Goal: Find specific page/section: Find specific page/section

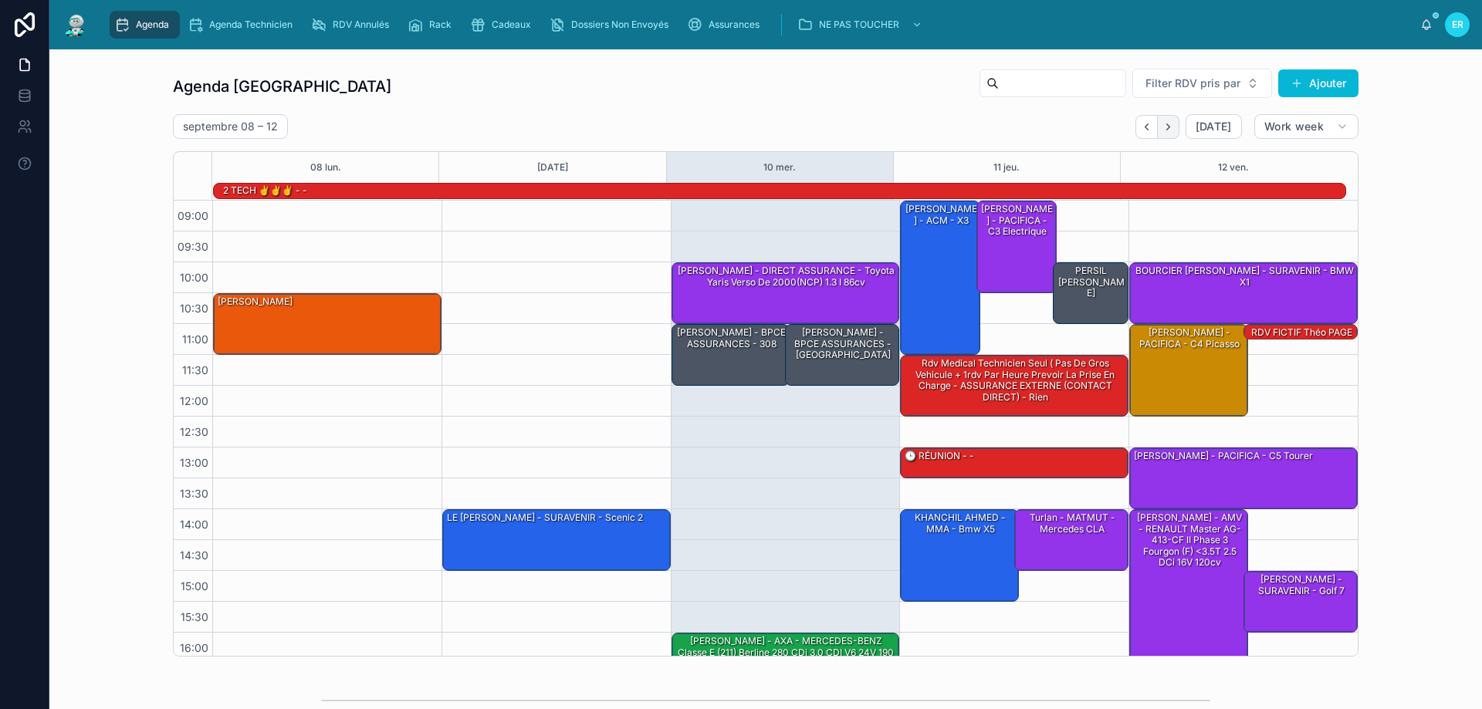
click at [1165, 135] on button "Next" at bounding box center [1169, 127] width 22 height 24
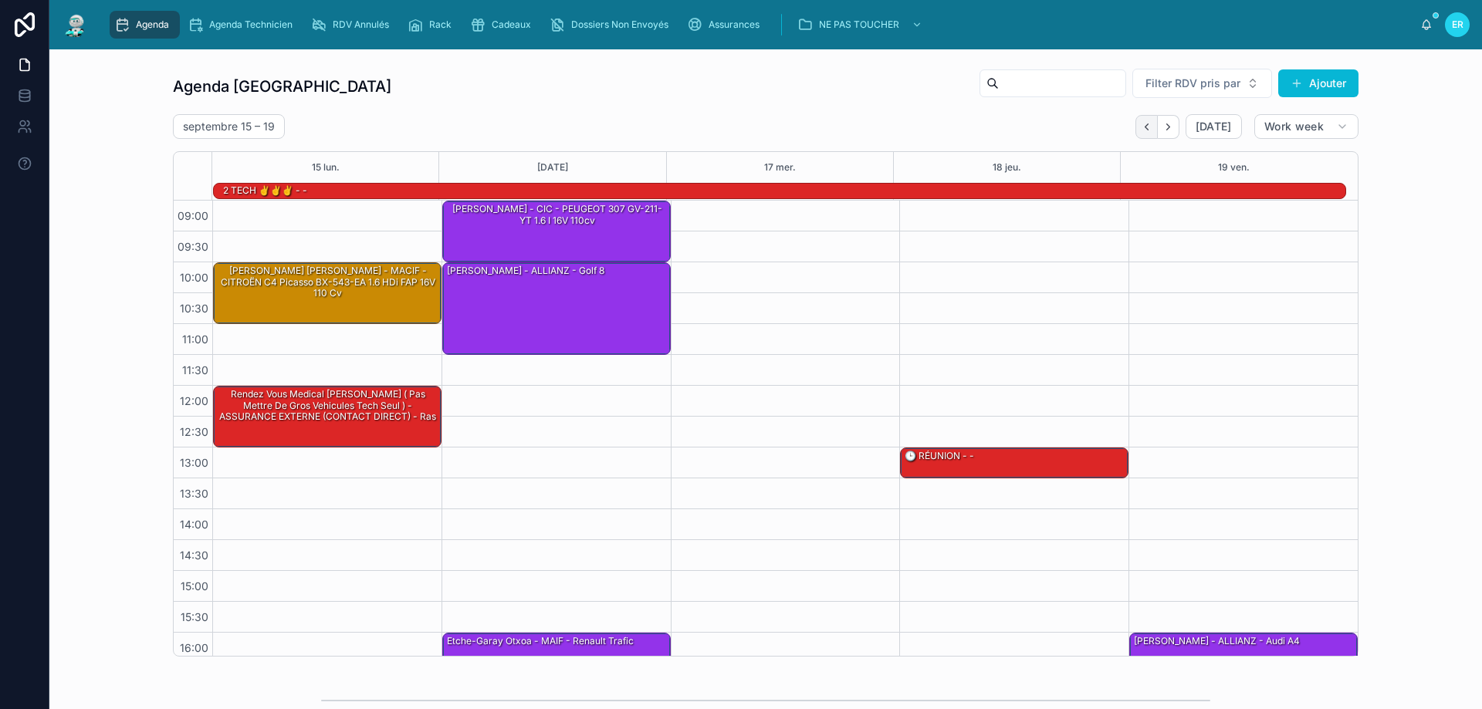
click at [1144, 131] on icon "Back" at bounding box center [1147, 127] width 12 height 12
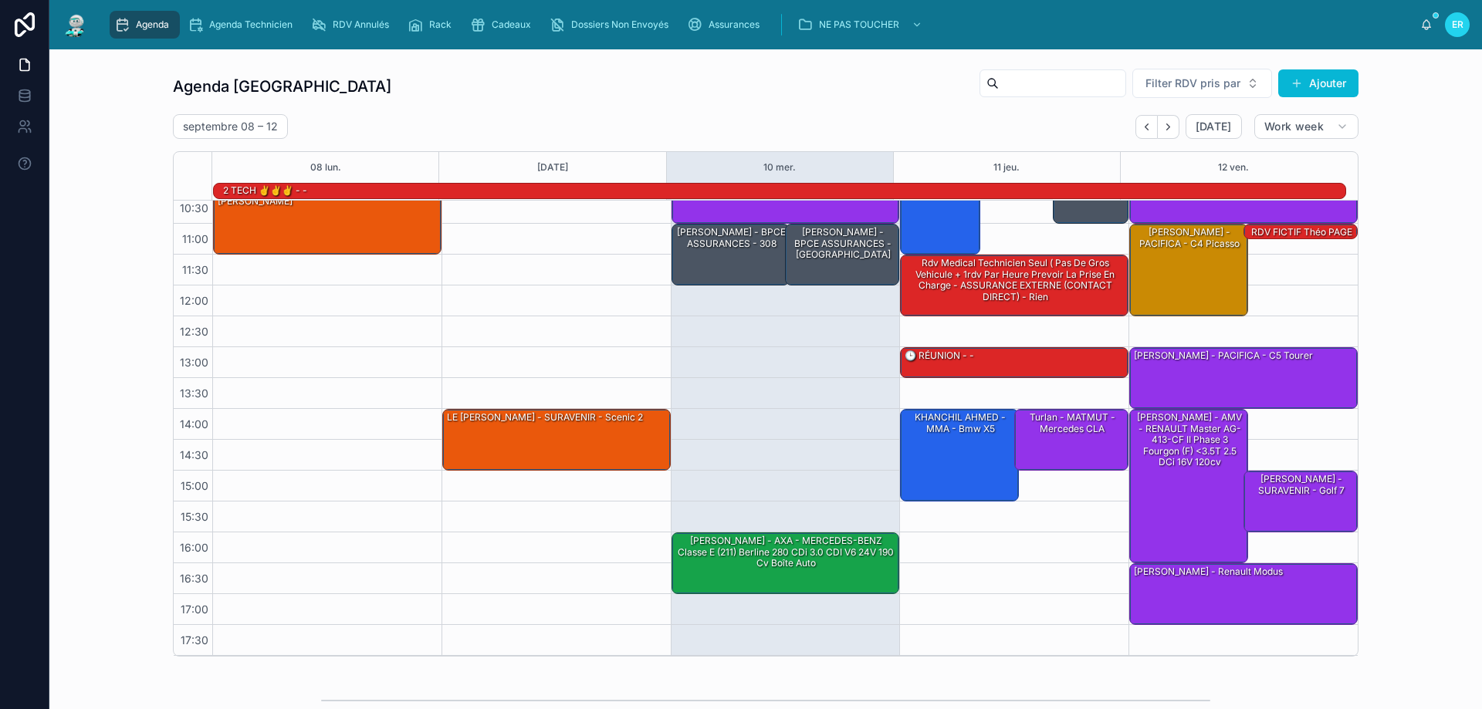
scroll to position [386, 0]
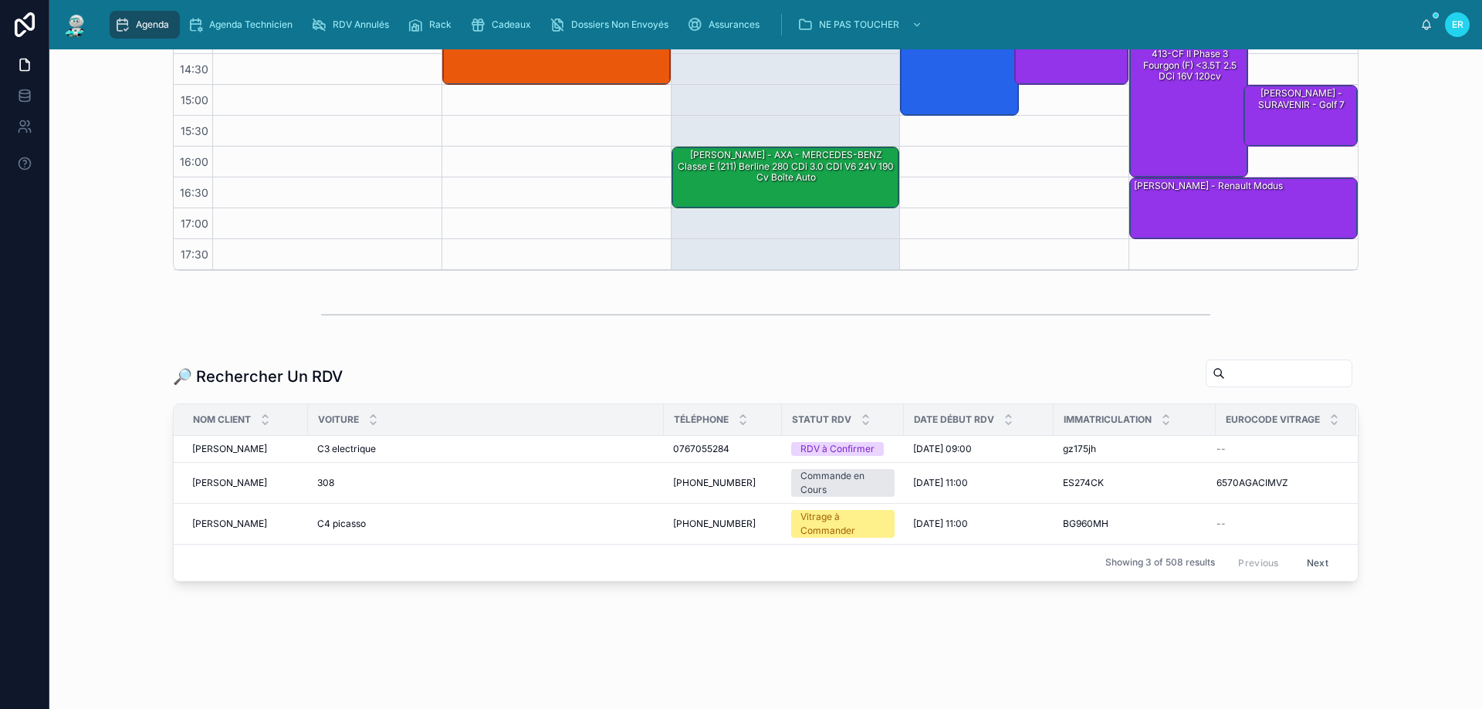
click at [1225, 375] on input "text" at bounding box center [1288, 374] width 127 height 22
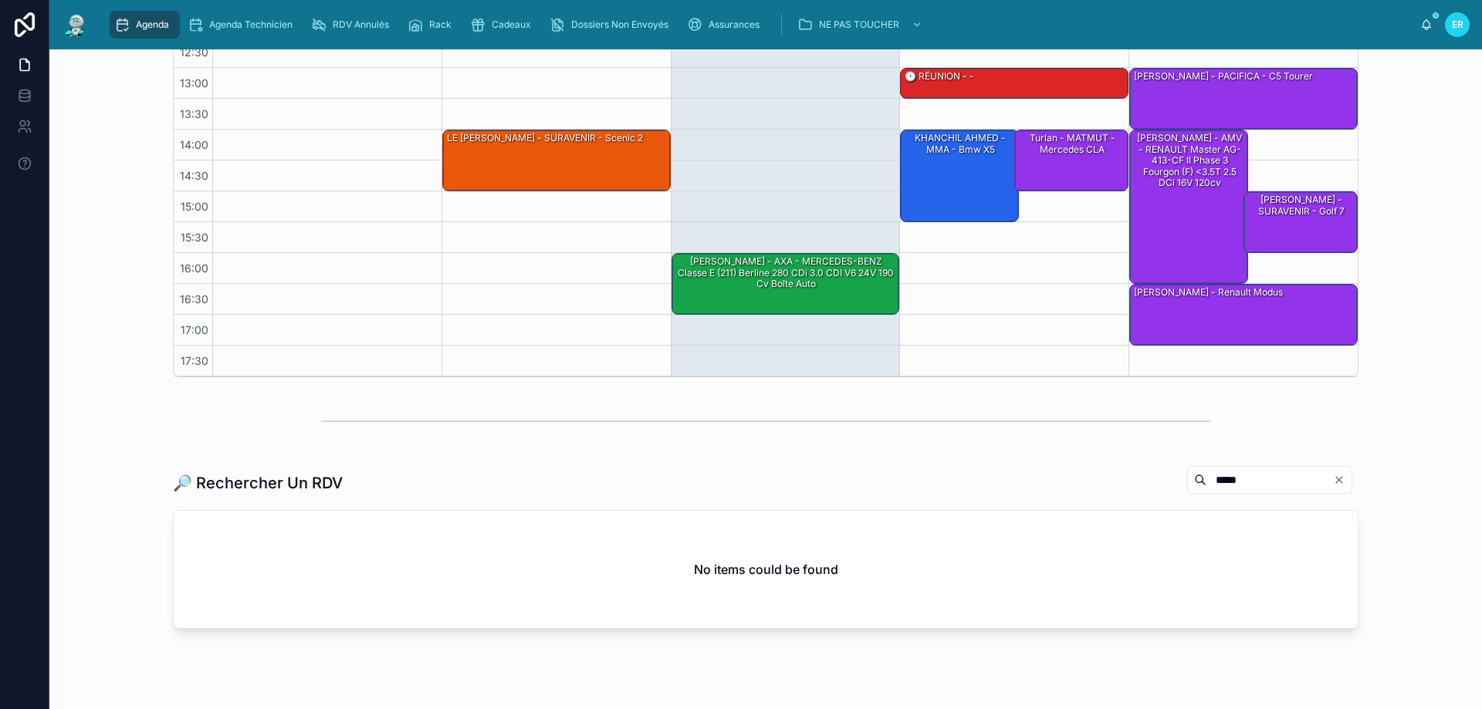
scroll to position [329, 0]
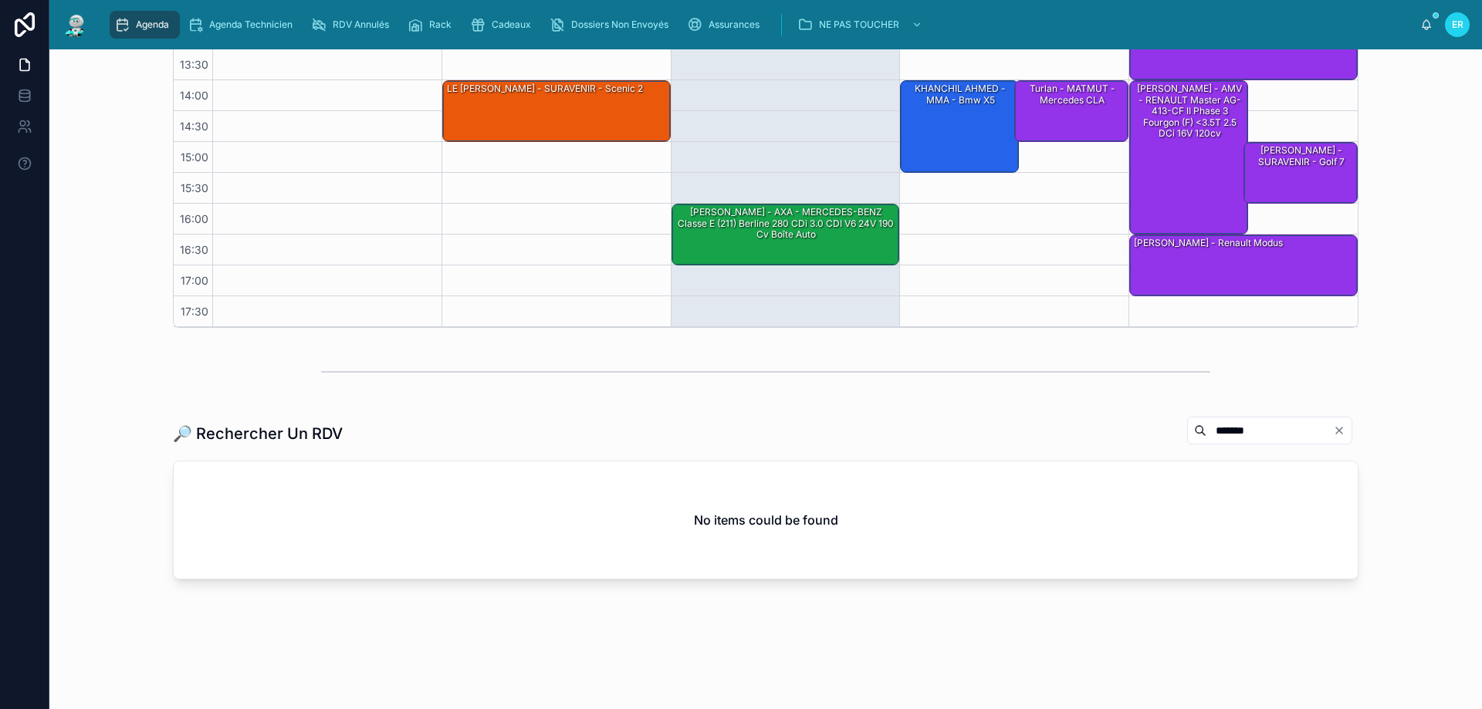
type input "*******"
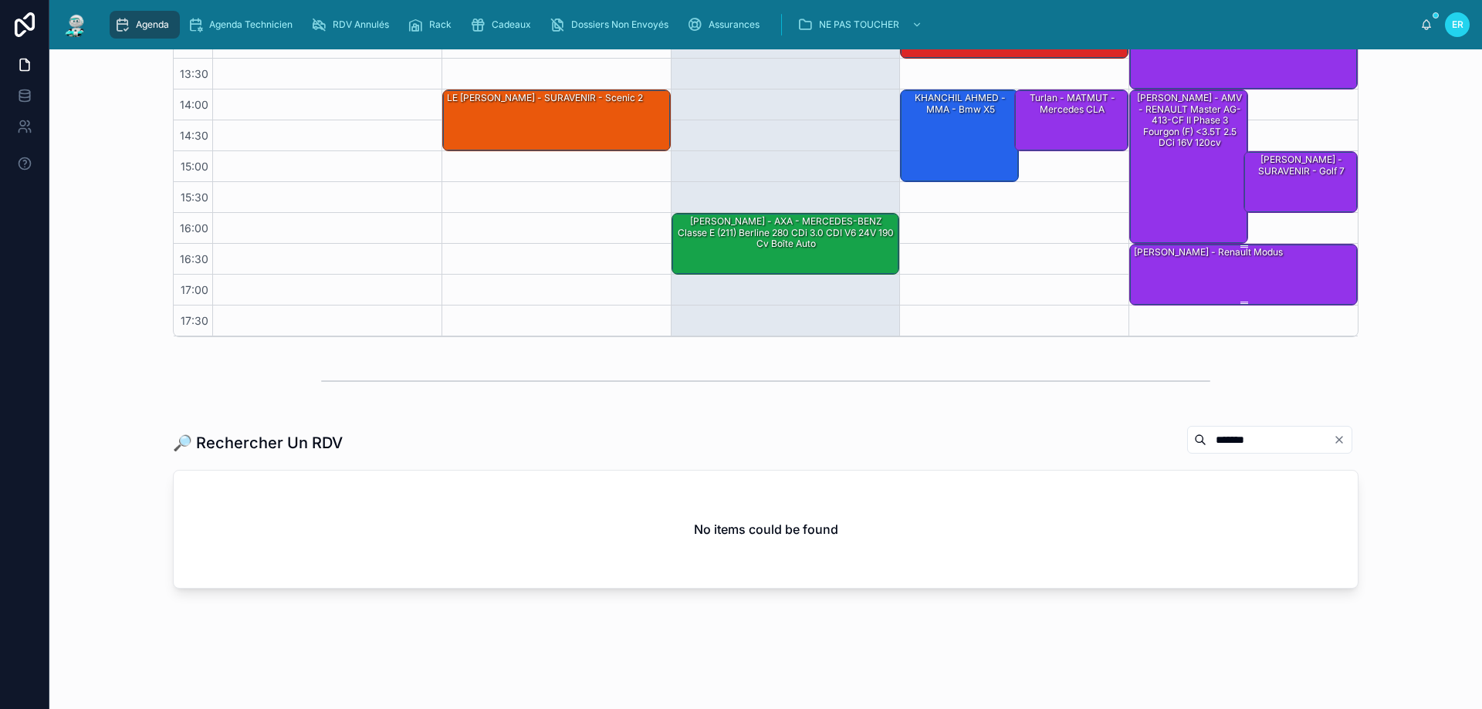
scroll to position [329, 0]
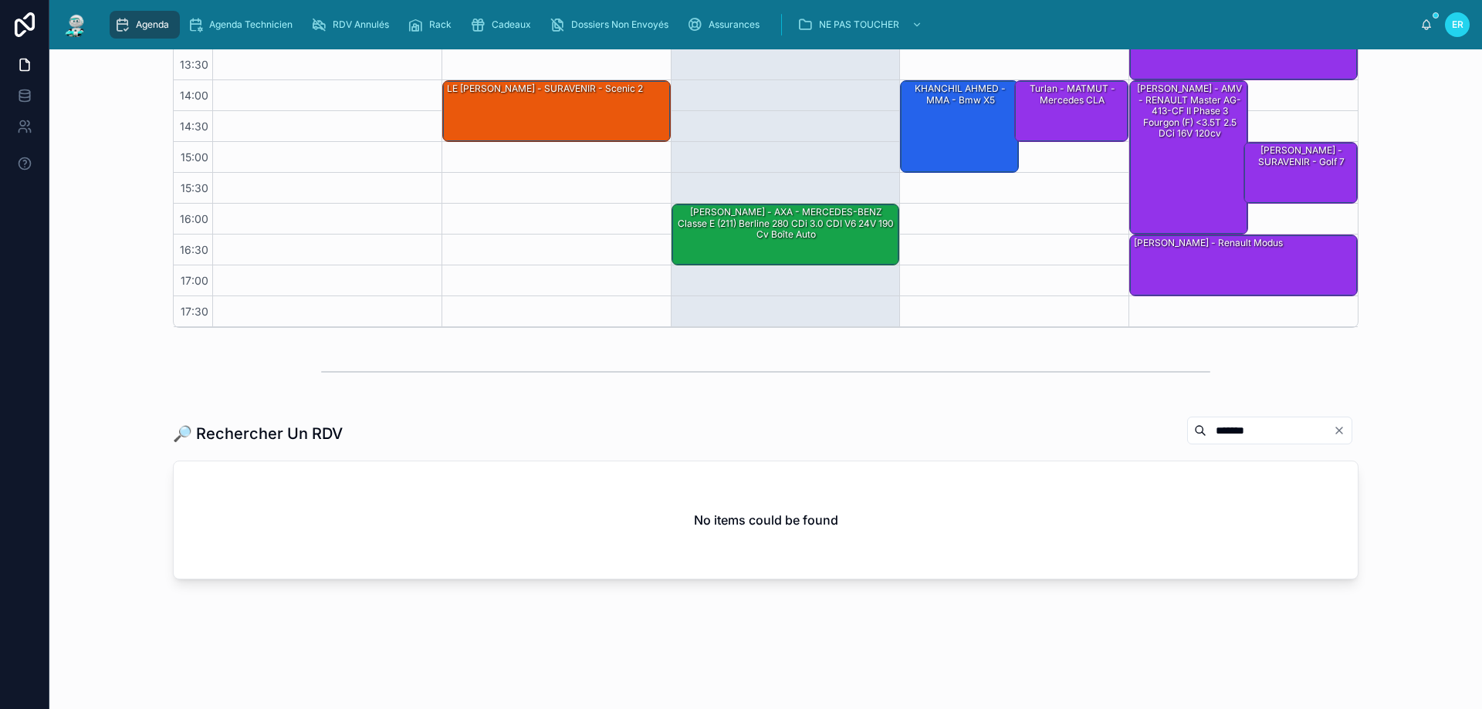
click at [1333, 431] on icon "Clear" at bounding box center [1339, 431] width 12 height 12
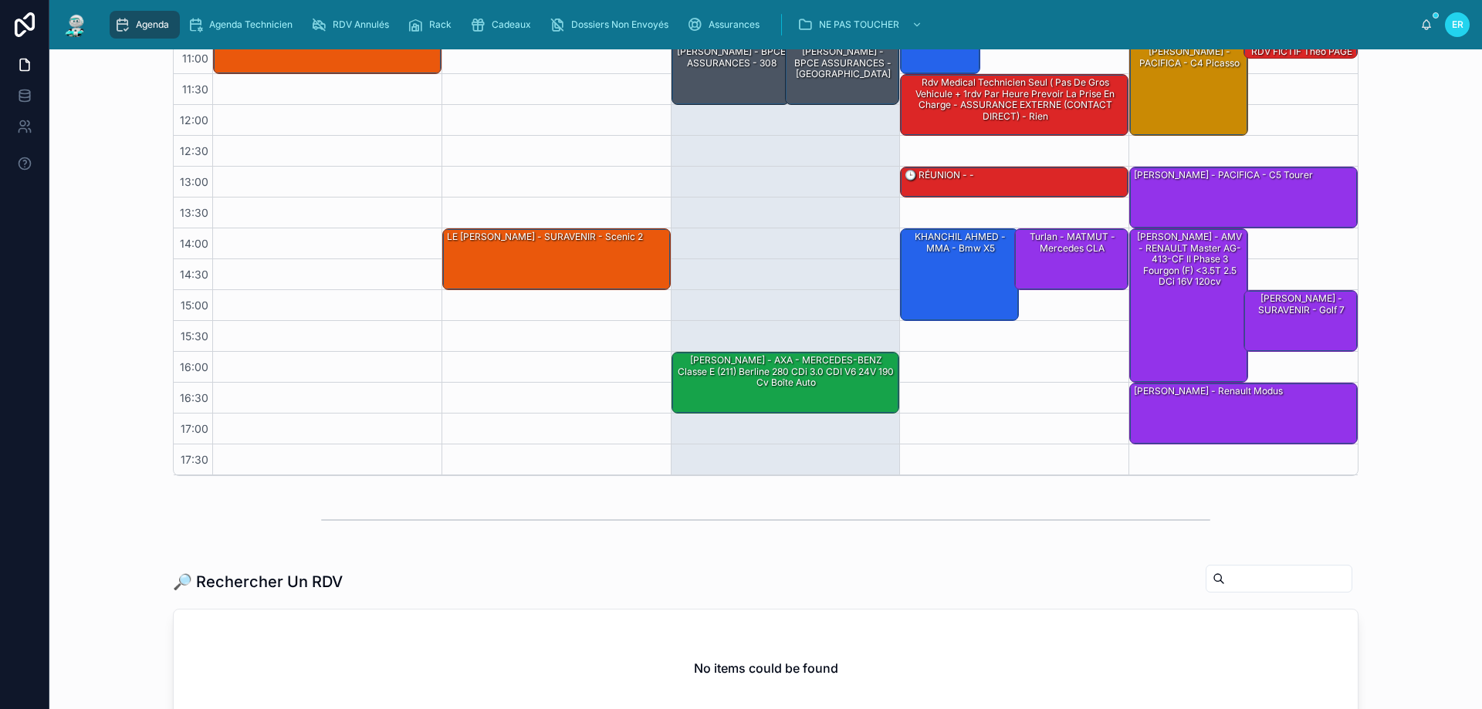
scroll to position [0, 0]
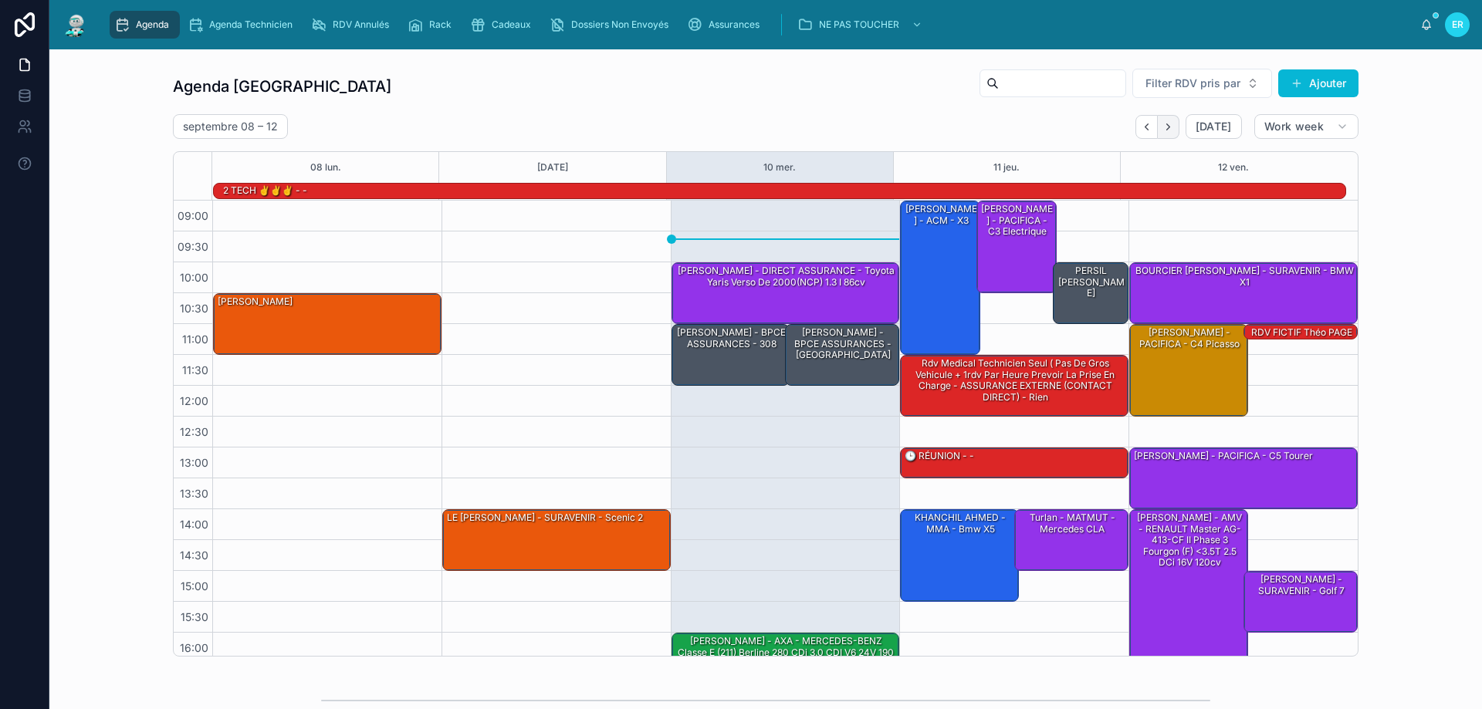
click at [1166, 129] on icon "Next" at bounding box center [1169, 127] width 12 height 12
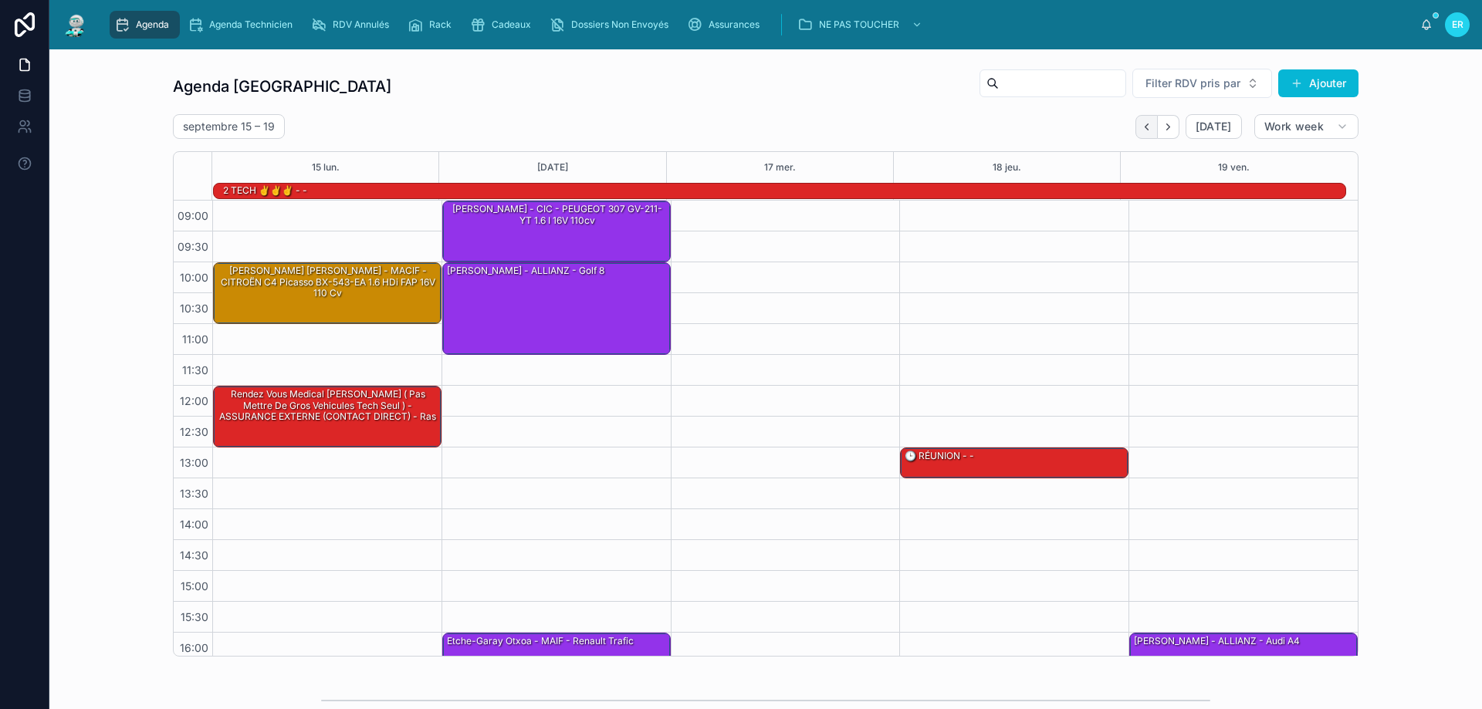
click at [1146, 132] on icon "Back" at bounding box center [1147, 127] width 12 height 12
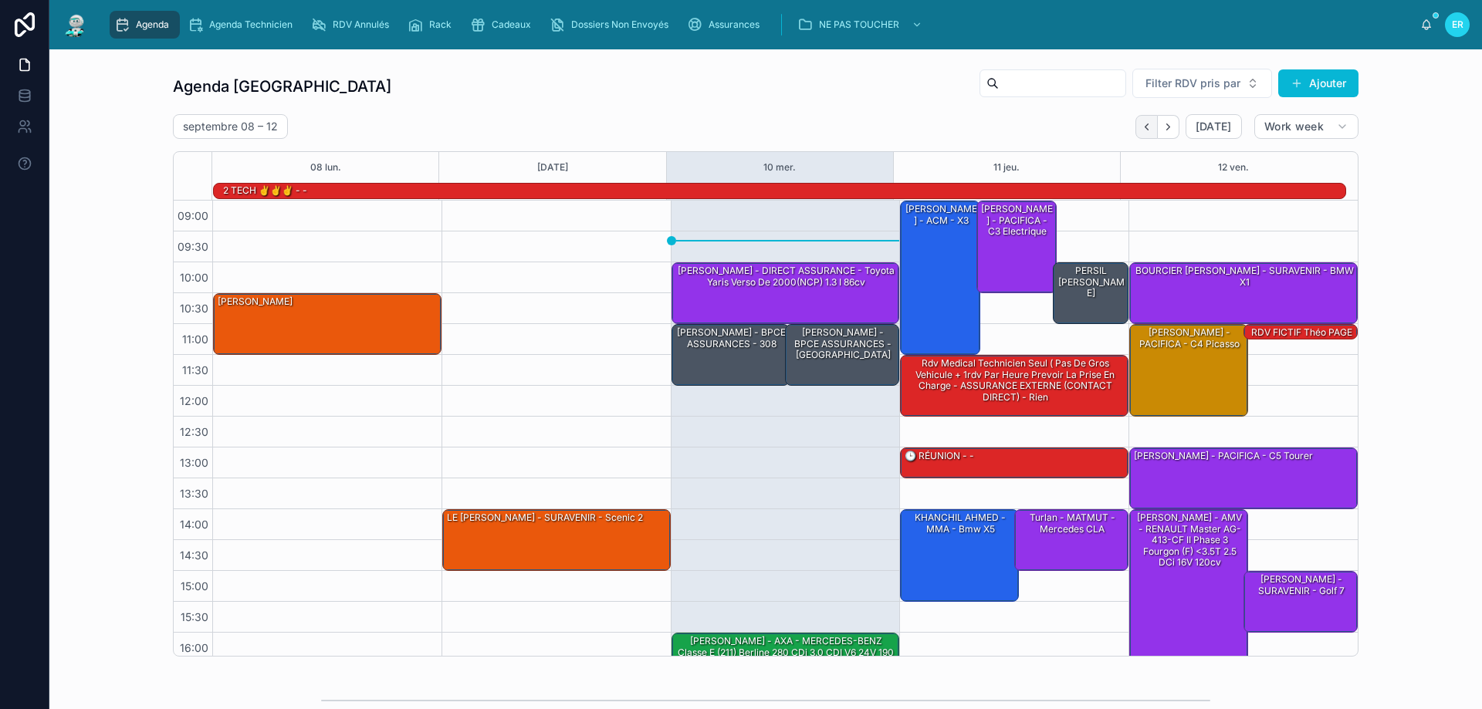
click at [1145, 125] on icon "Back" at bounding box center [1147, 127] width 12 height 12
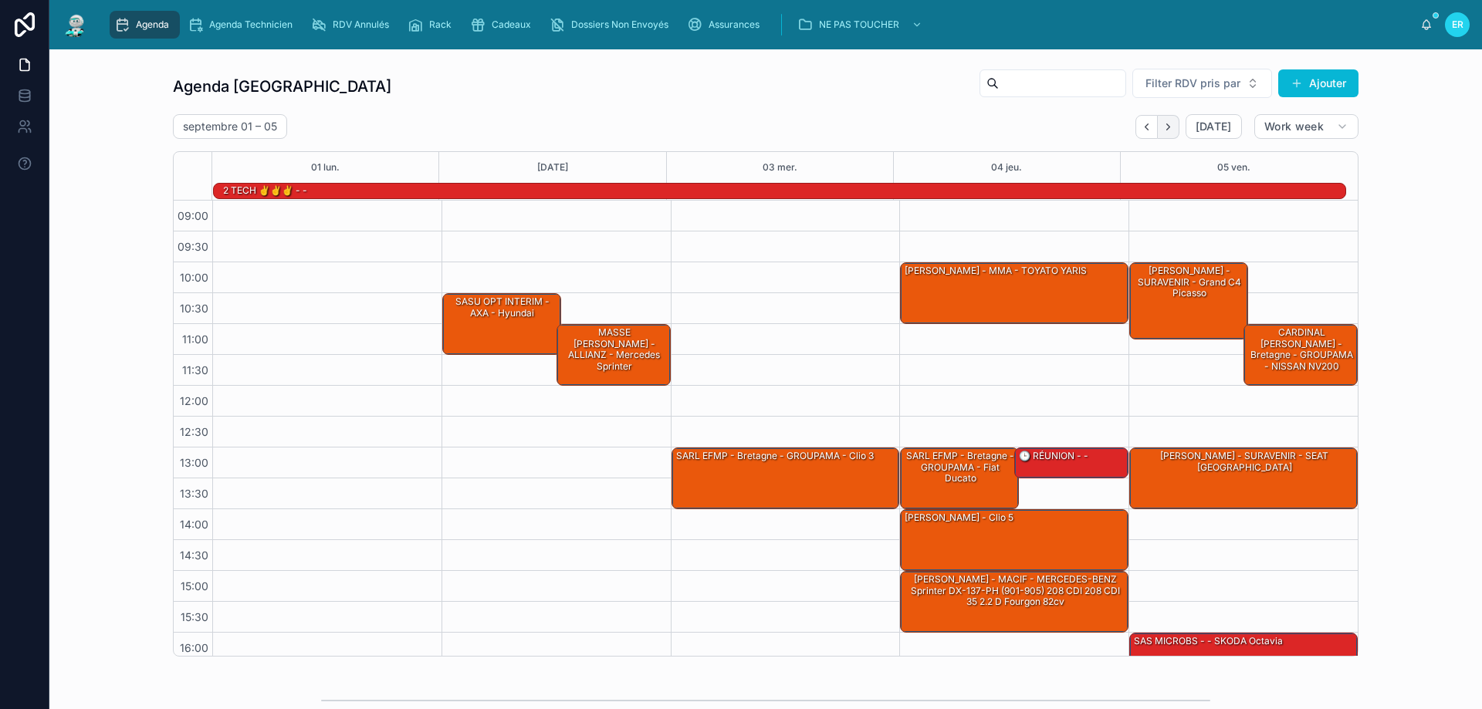
click at [1163, 130] on icon "Next" at bounding box center [1169, 127] width 12 height 12
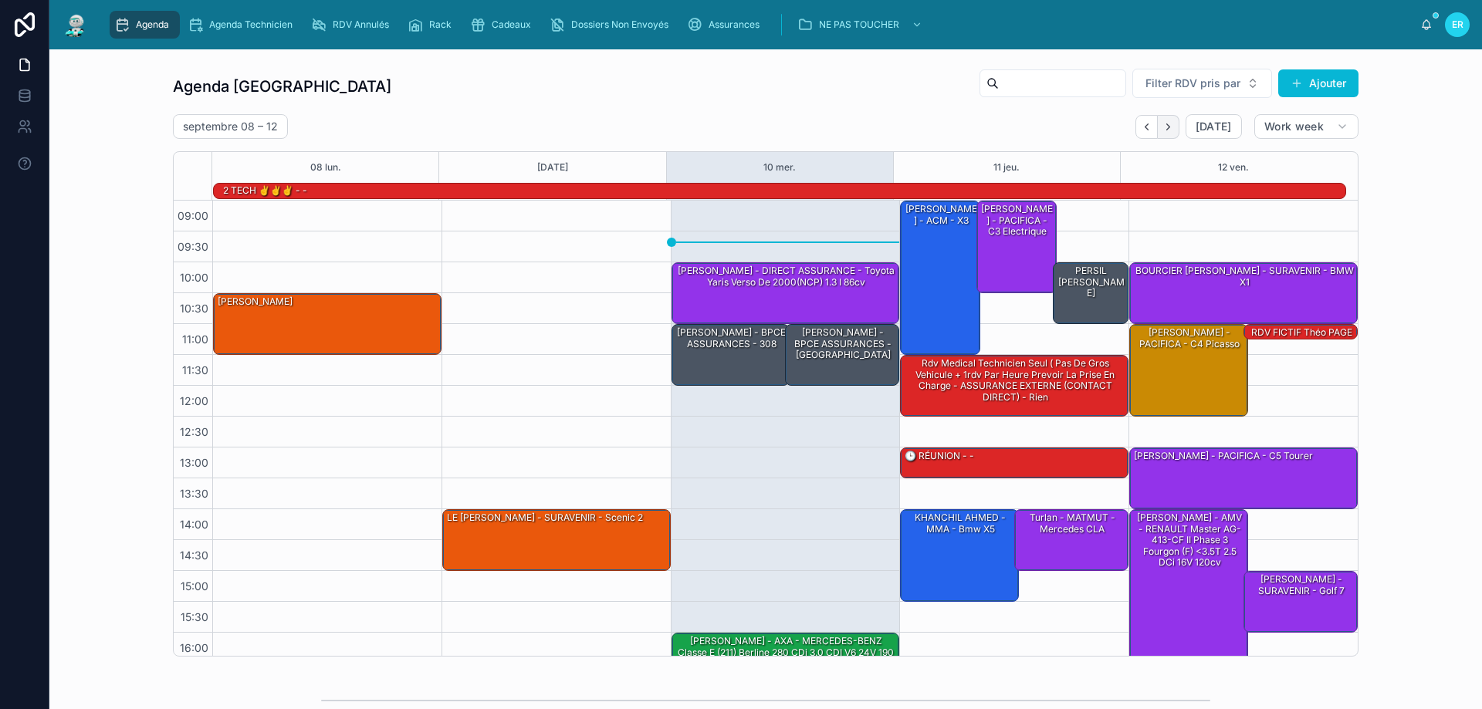
click at [1169, 127] on icon "Next" at bounding box center [1169, 127] width 12 height 12
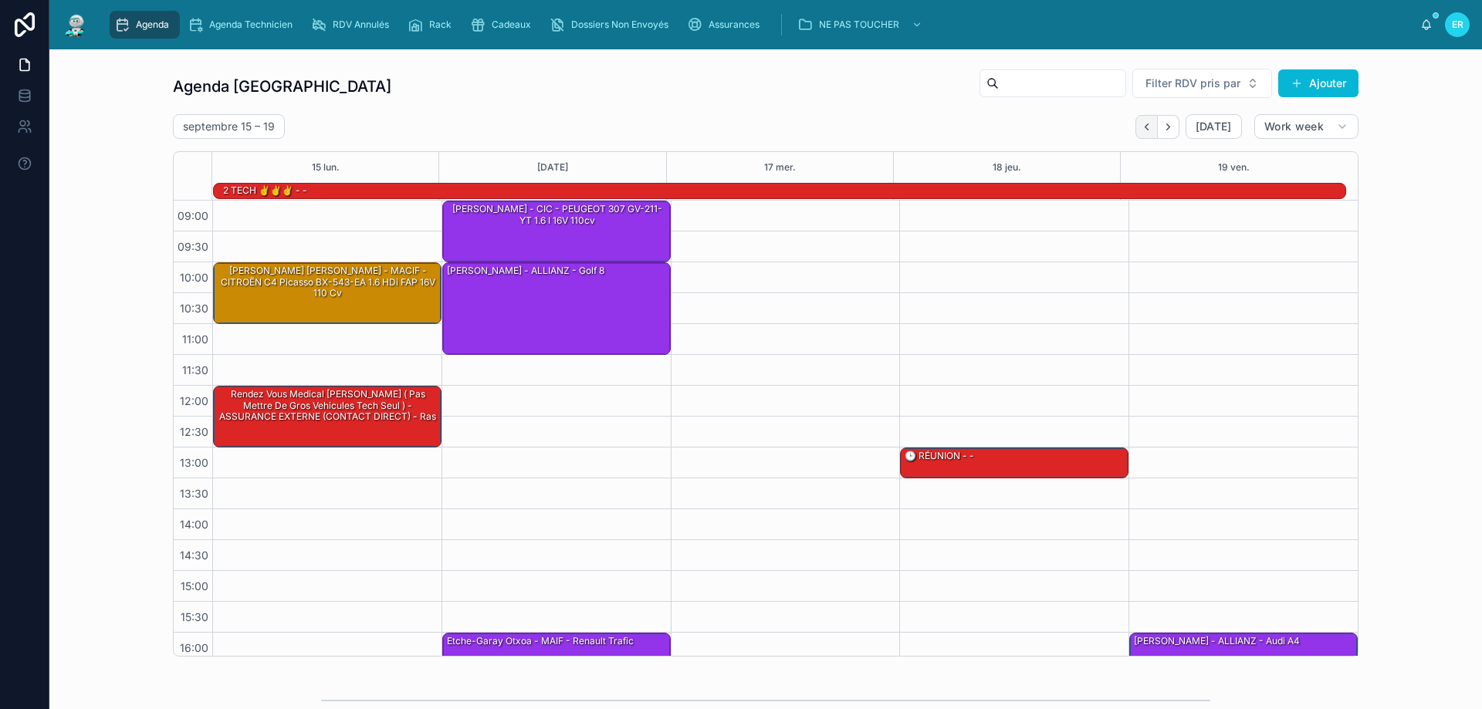
click at [1141, 127] on icon "Back" at bounding box center [1147, 127] width 12 height 12
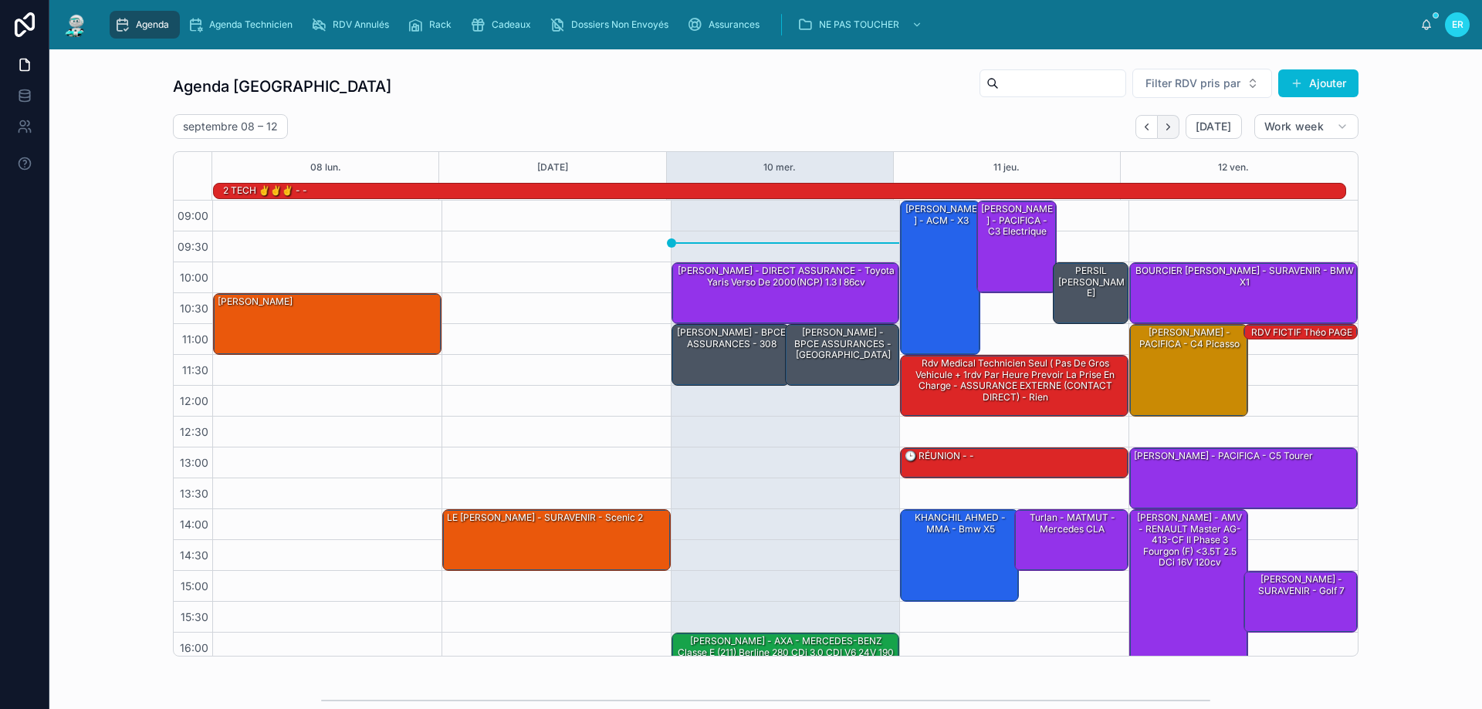
click at [1163, 125] on icon "Next" at bounding box center [1169, 127] width 12 height 12
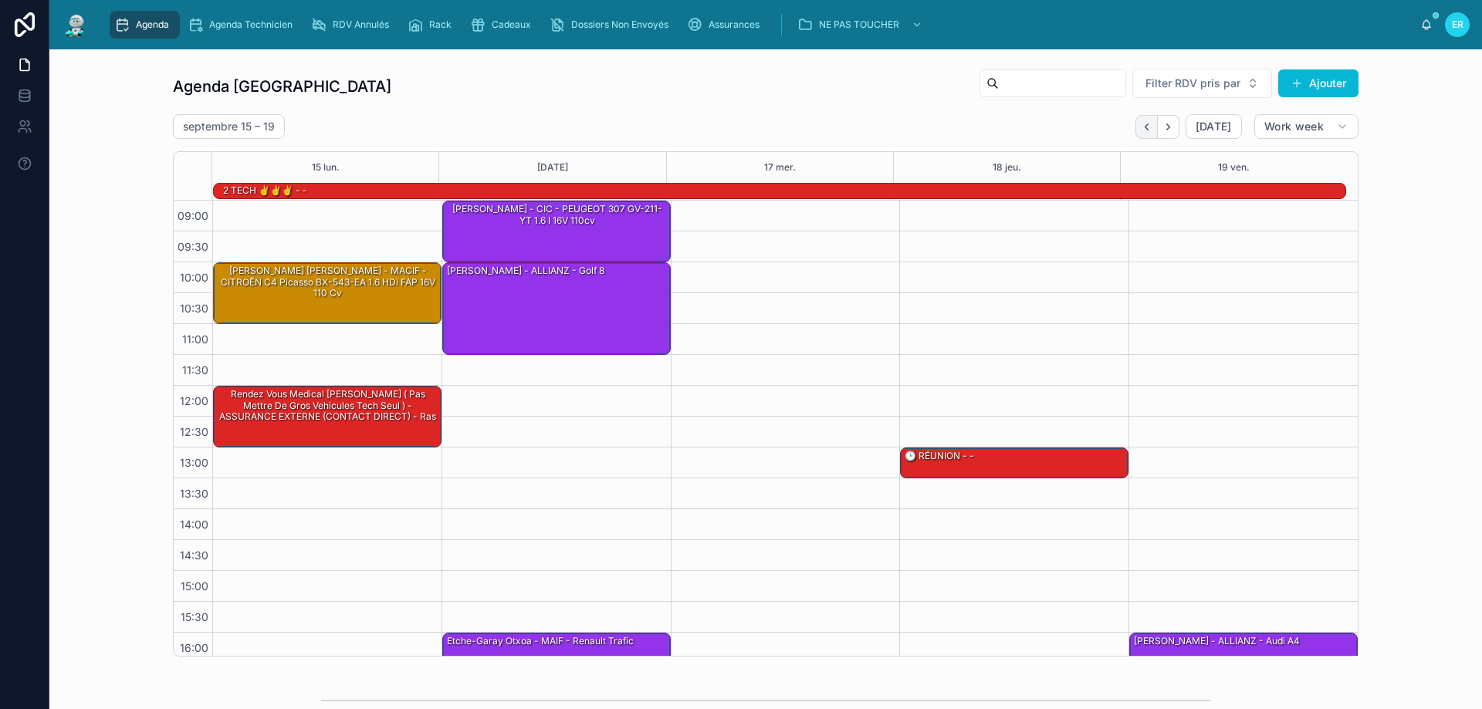
click at [1141, 126] on icon "Back" at bounding box center [1147, 127] width 12 height 12
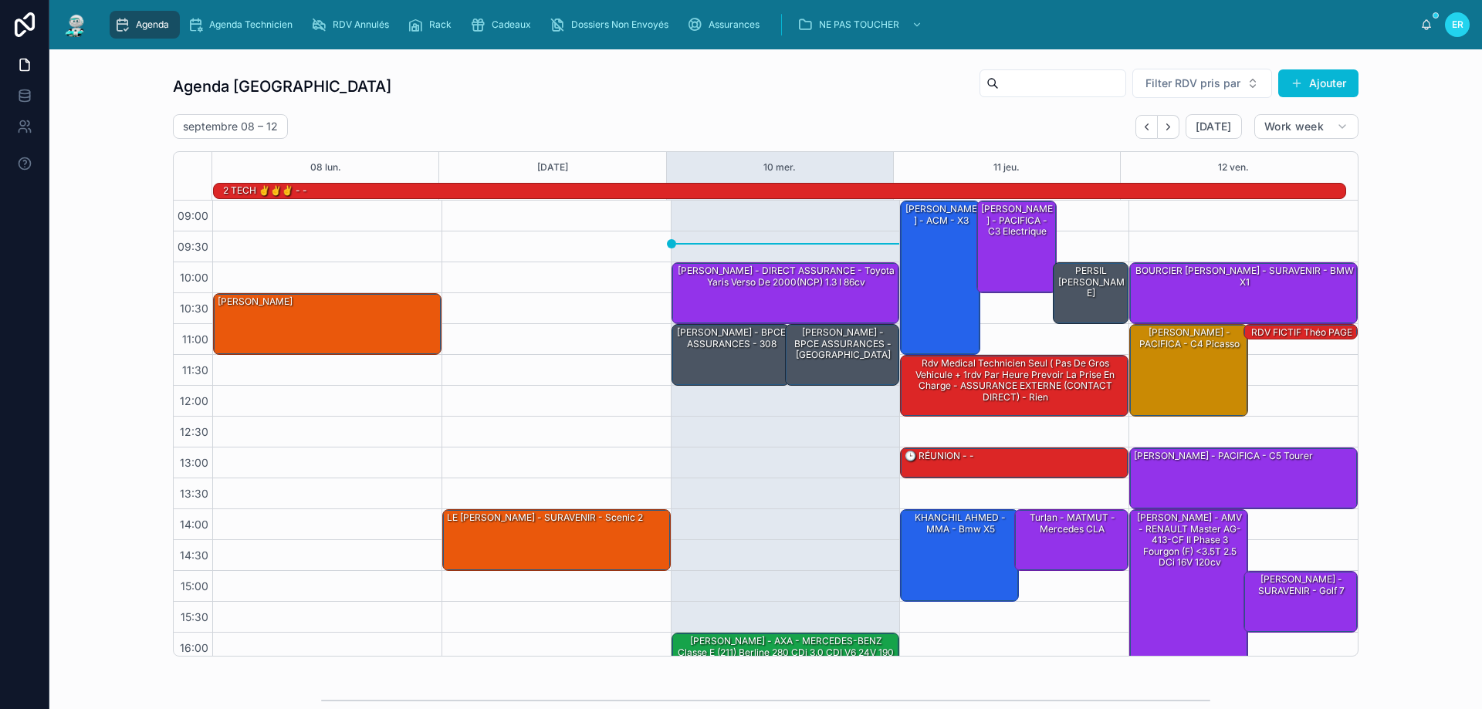
drag, startPoint x: 1168, startPoint y: 120, endPoint x: 1173, endPoint y: 143, distance: 22.9
click at [1170, 121] on icon "Next" at bounding box center [1169, 127] width 12 height 12
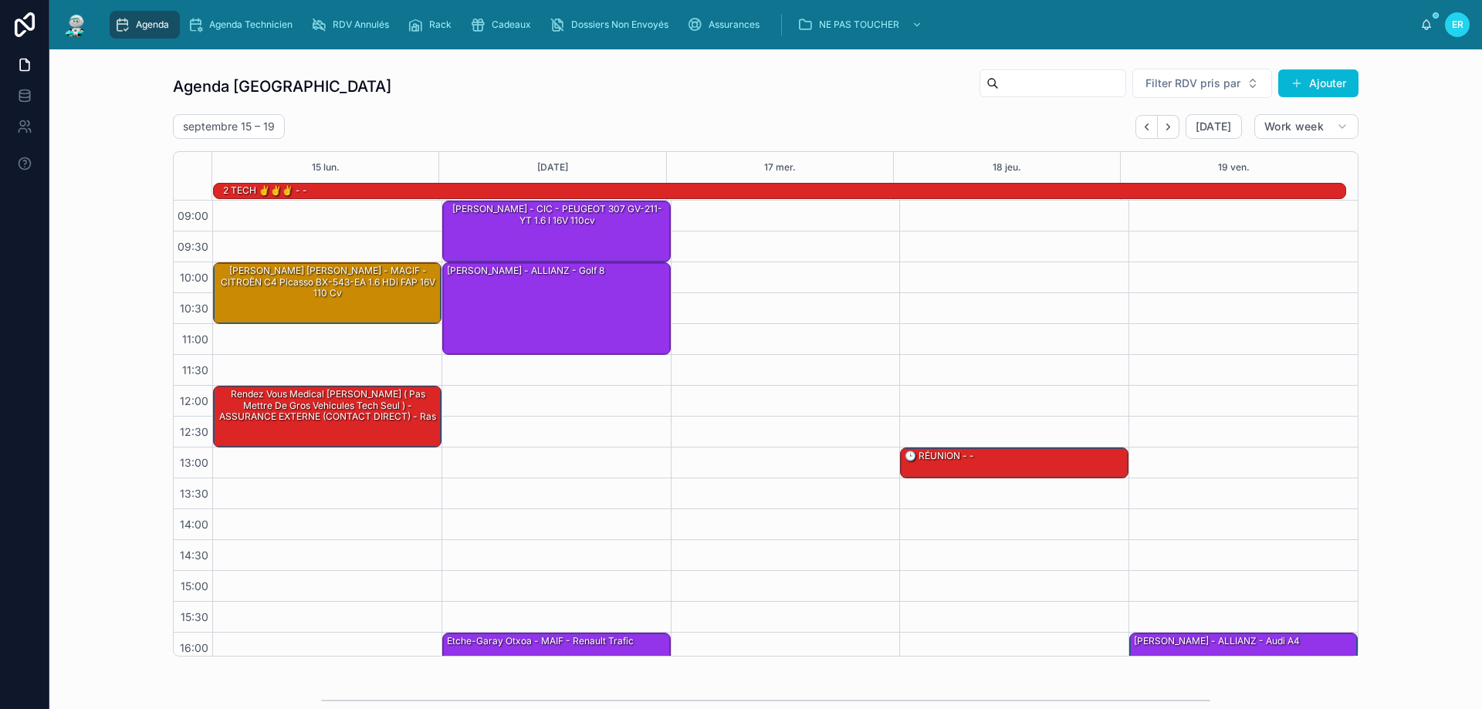
click at [1141, 122] on icon "Back" at bounding box center [1147, 127] width 12 height 12
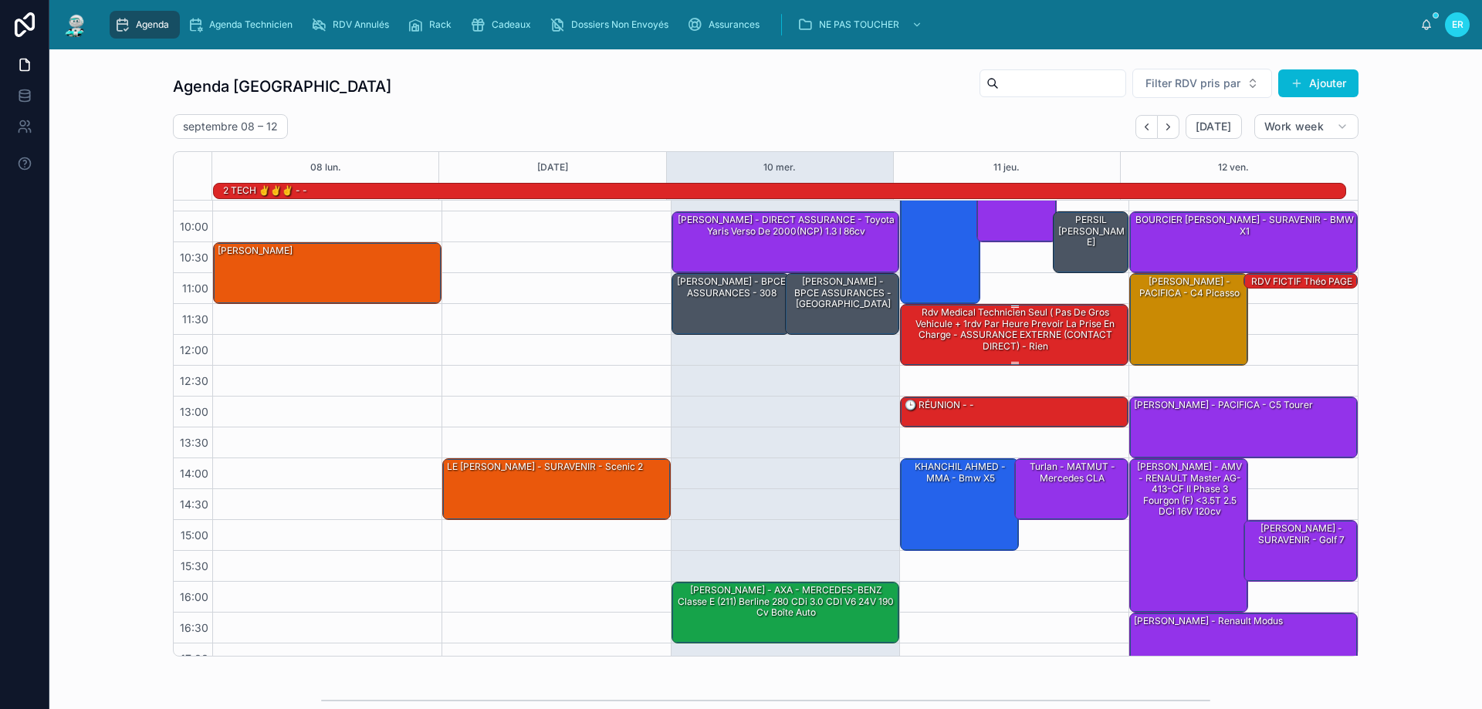
scroll to position [77, 0]
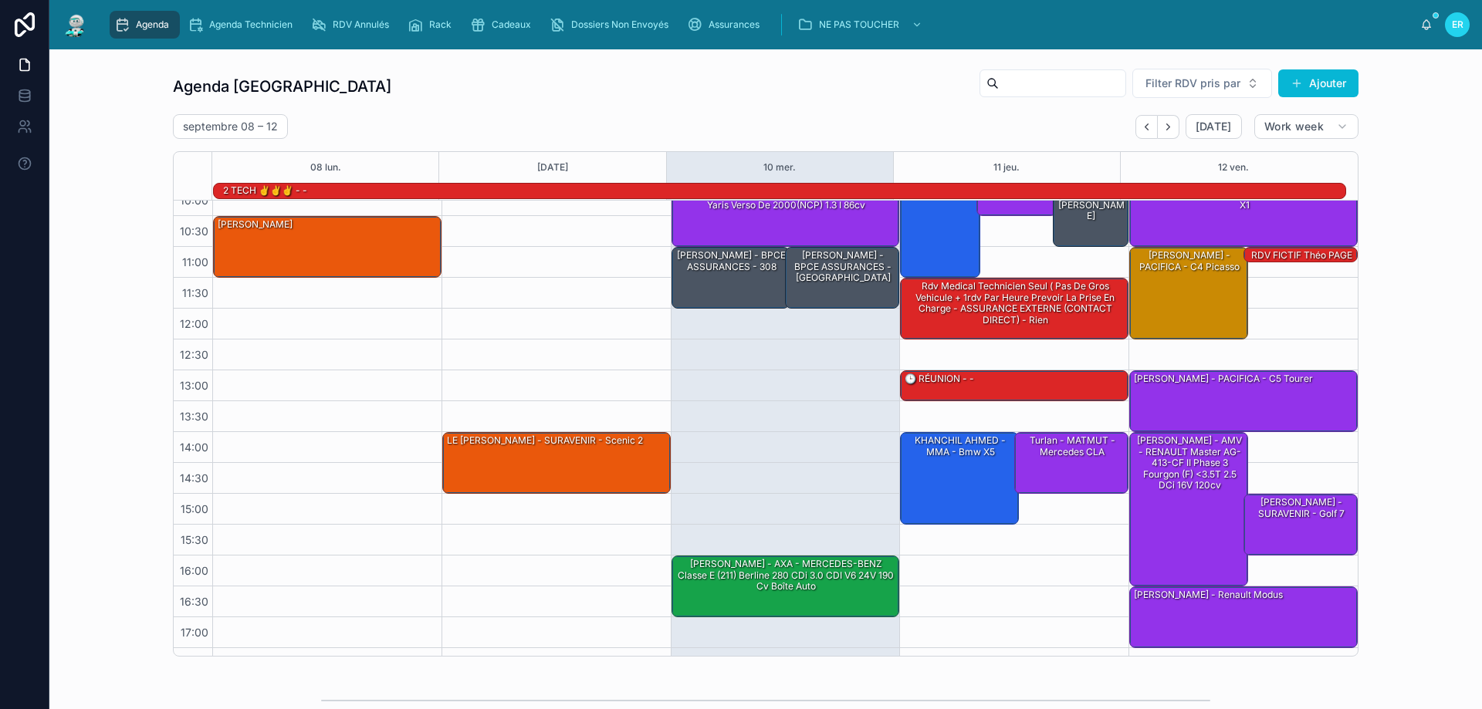
drag, startPoint x: 1163, startPoint y: 124, endPoint x: 1144, endPoint y: 159, distance: 40.4
click at [1165, 124] on icon "Next" at bounding box center [1169, 127] width 12 height 12
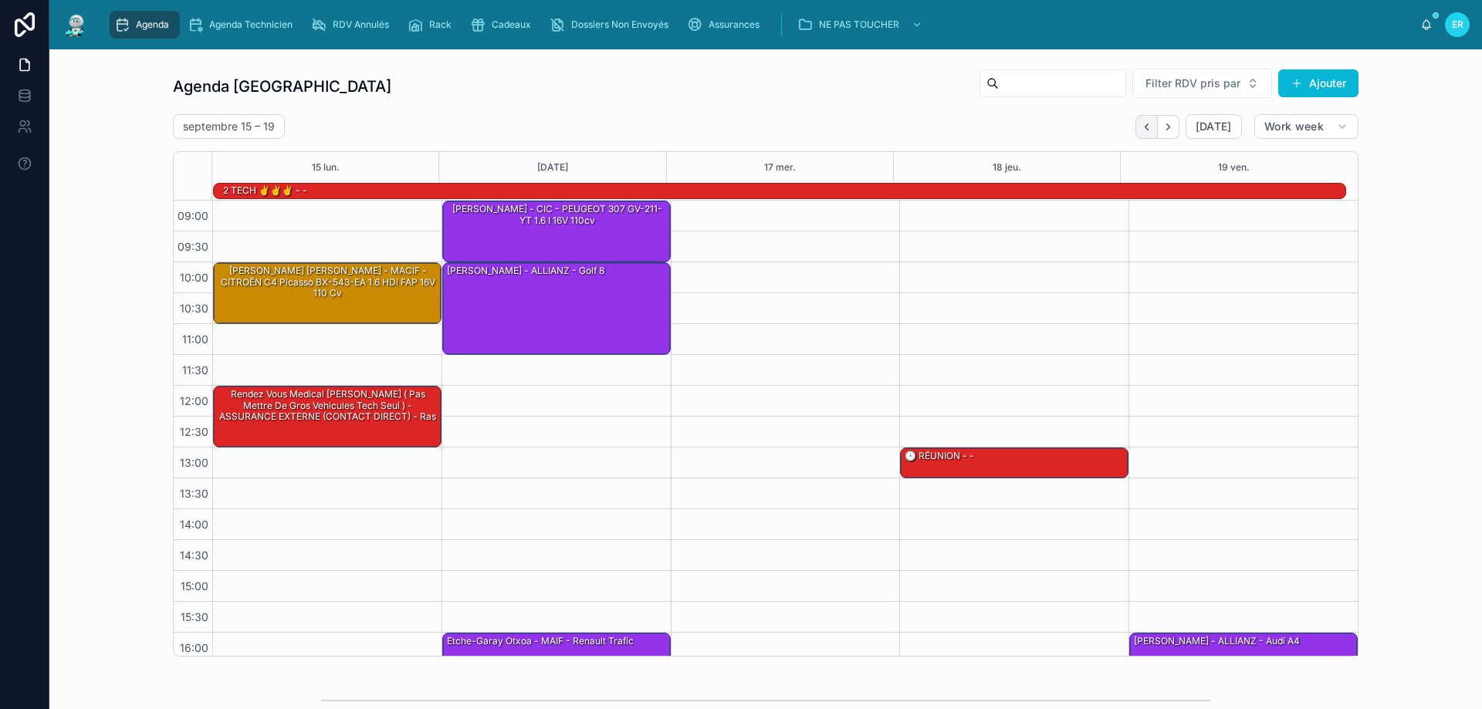
click at [1141, 121] on icon "Back" at bounding box center [1147, 127] width 12 height 12
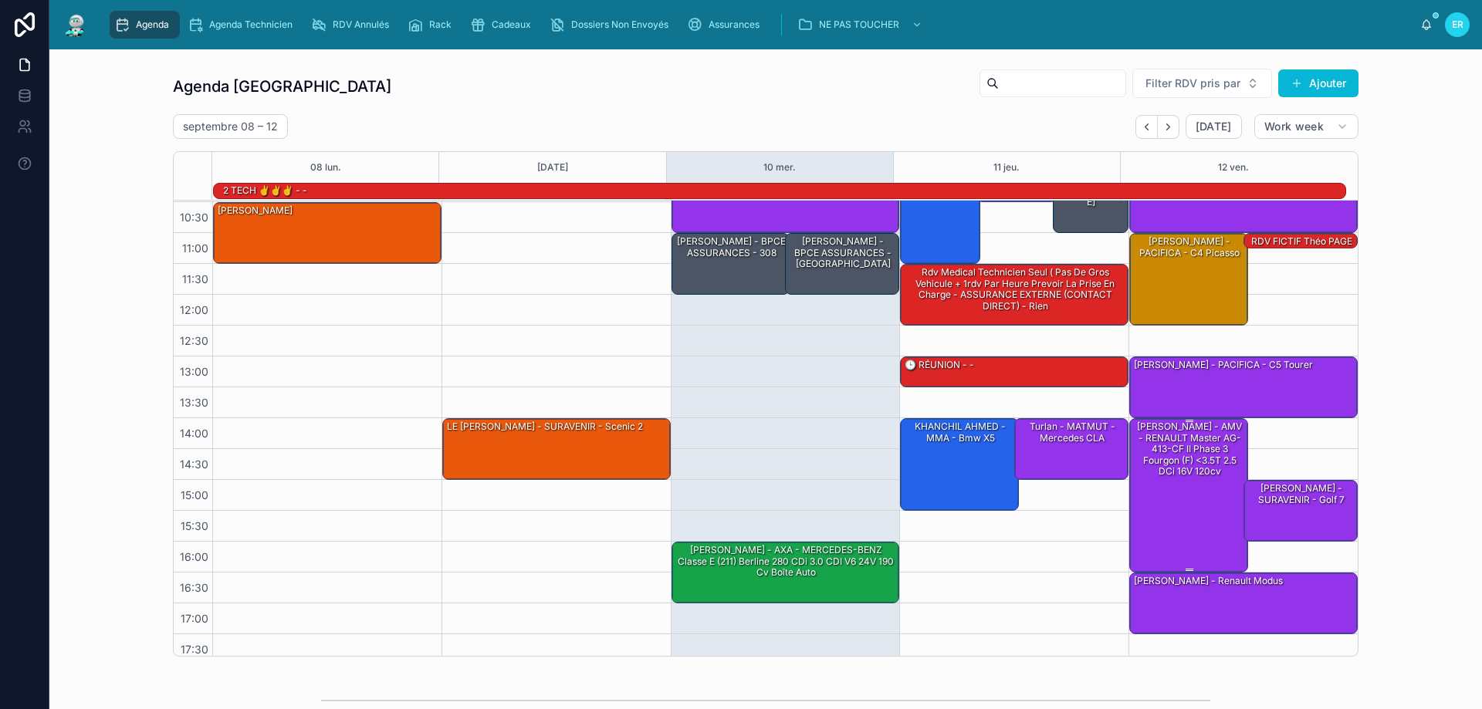
scroll to position [100, 0]
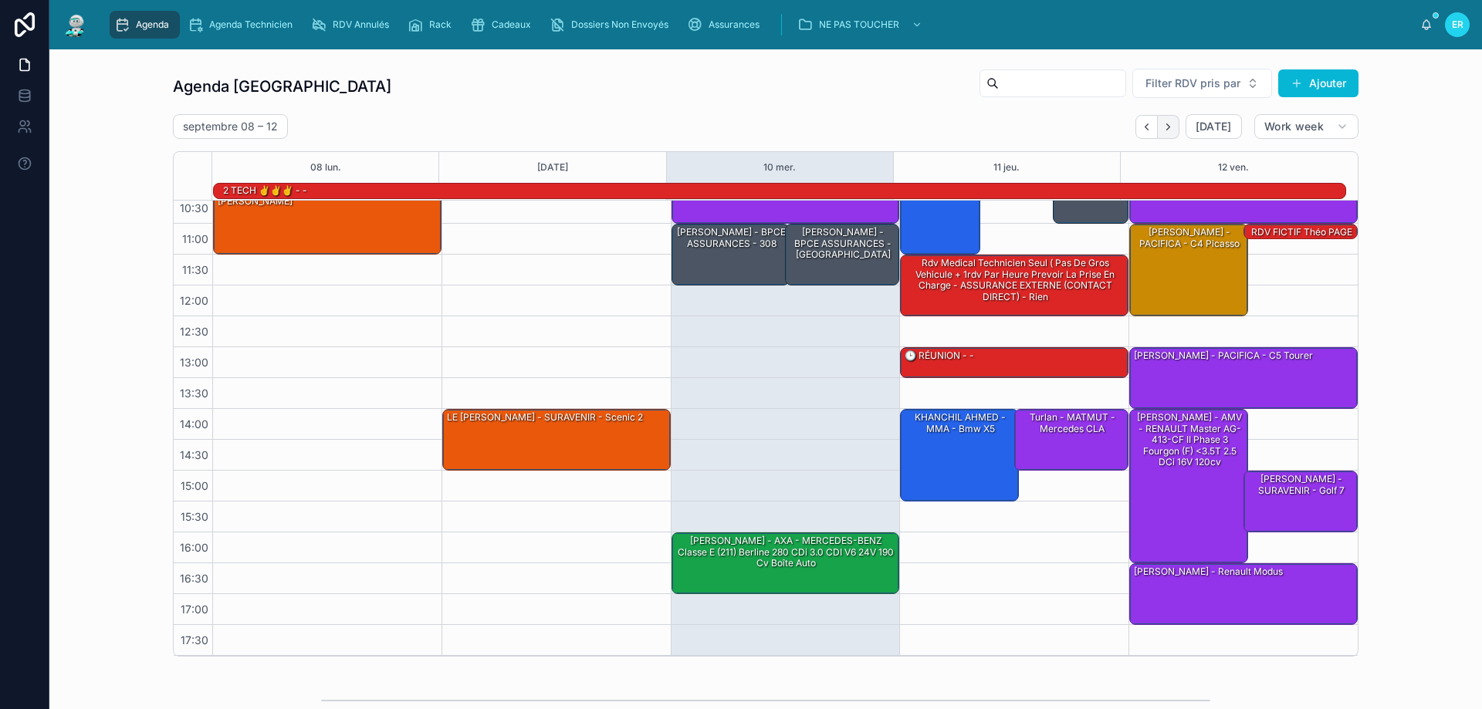
click at [1166, 130] on icon "Next" at bounding box center [1169, 127] width 12 height 12
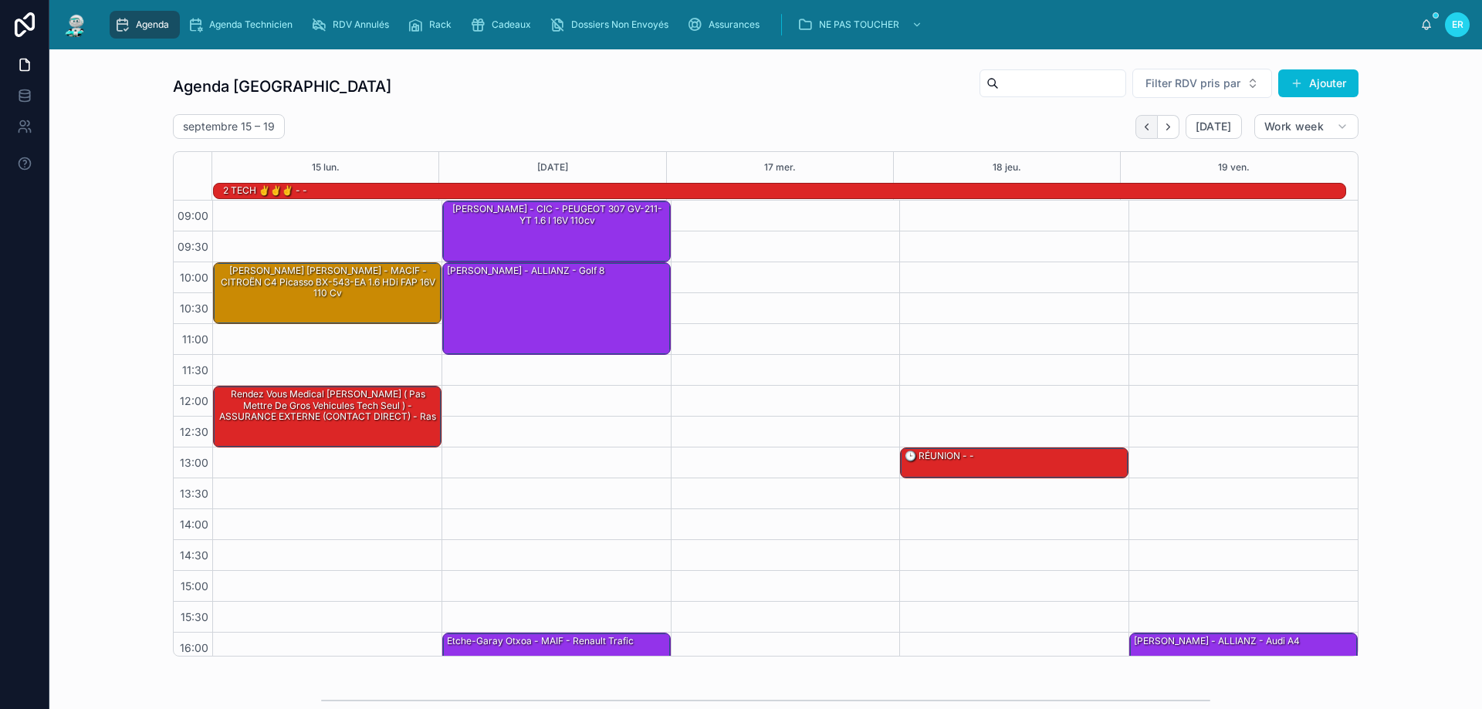
click at [1146, 127] on icon "Back" at bounding box center [1147, 127] width 12 height 12
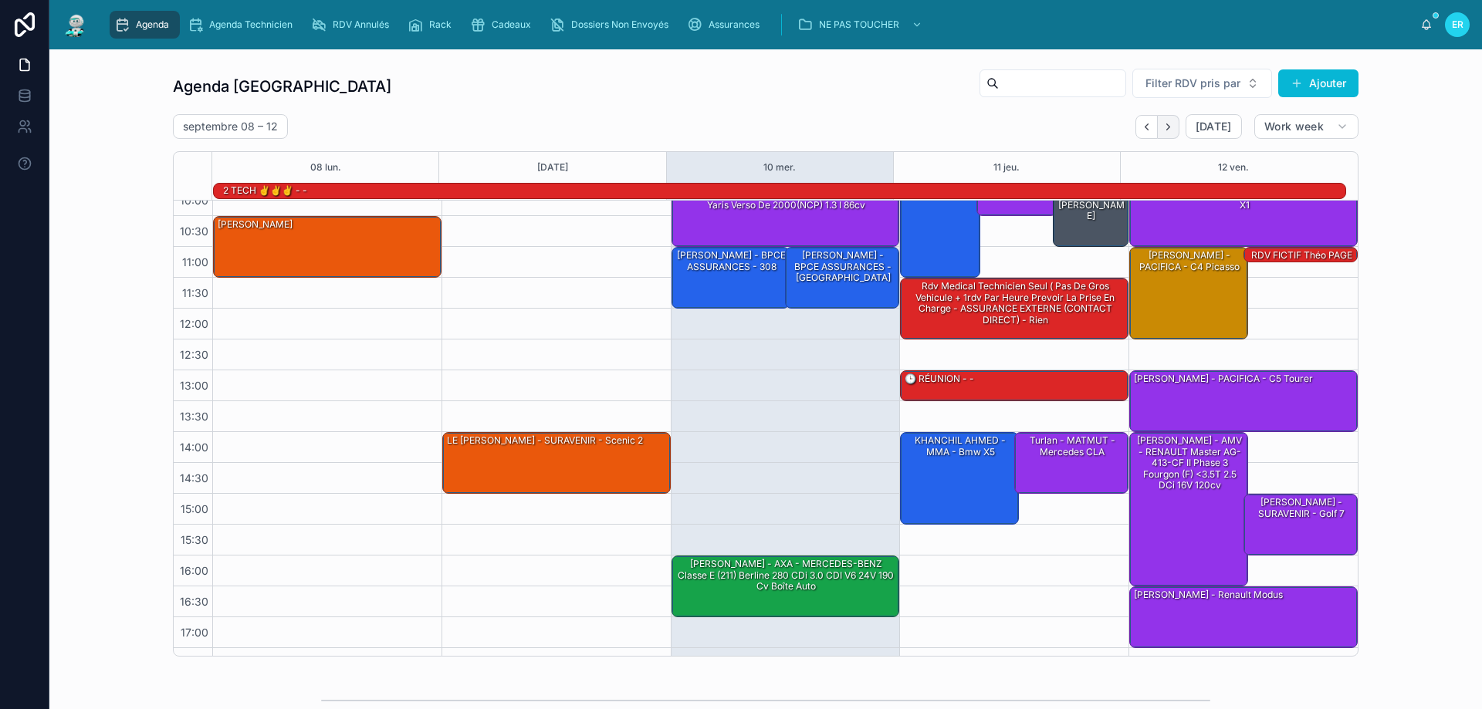
click at [1169, 126] on icon "Next" at bounding box center [1169, 127] width 12 height 12
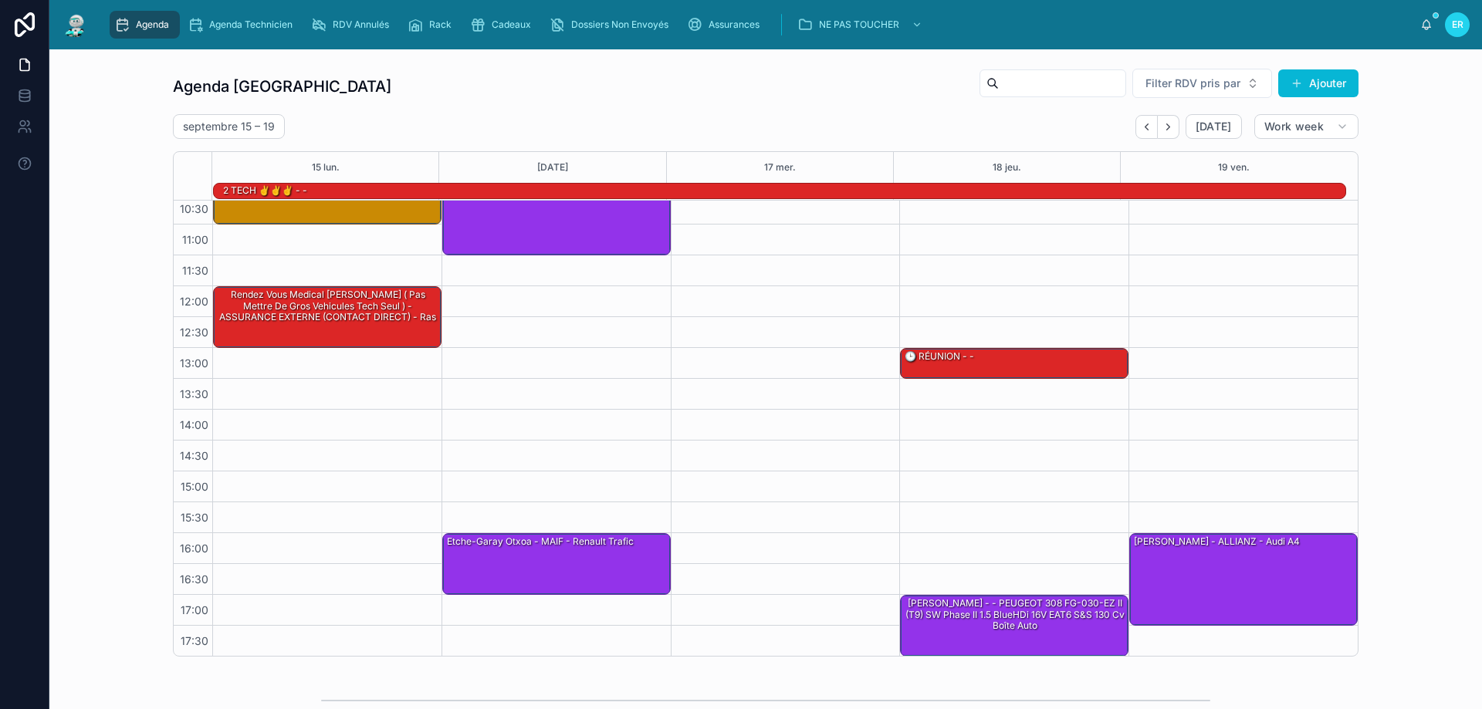
scroll to position [100, 0]
